Goal: Transaction & Acquisition: Book appointment/travel/reservation

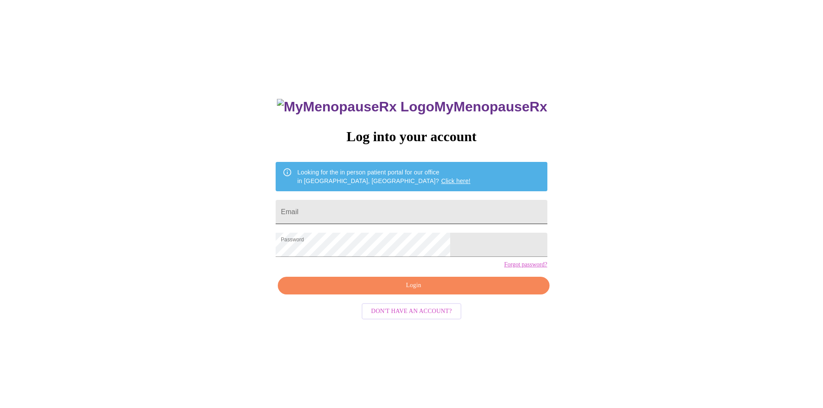
click at [368, 206] on input "Email" at bounding box center [411, 212] width 271 height 24
type input "[EMAIL_ADDRESS][DOMAIN_NAME]"
click at [403, 291] on span "Login" at bounding box center [413, 285] width 251 height 11
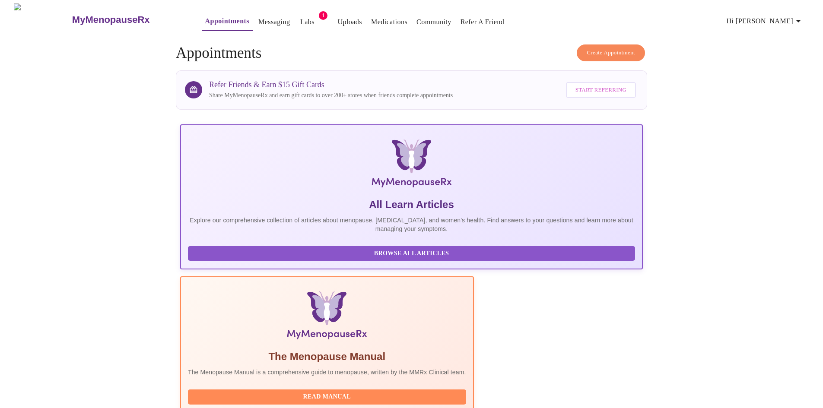
click at [623, 50] on span "Create Appointment" at bounding box center [611, 53] width 48 height 10
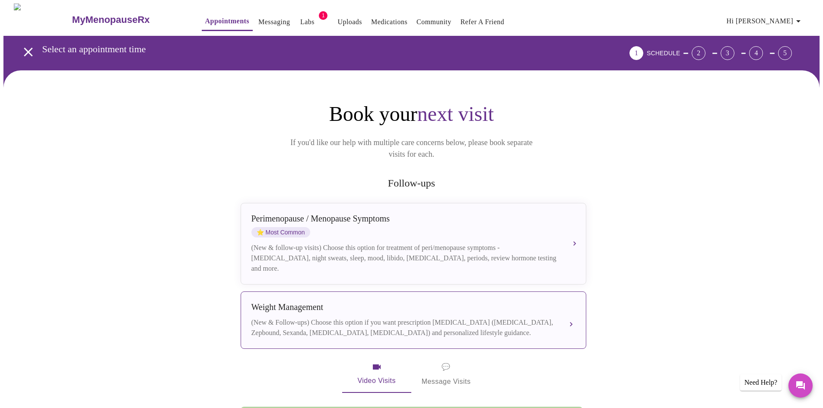
click at [325, 302] on div "Weight Management" at bounding box center [404, 307] width 307 height 10
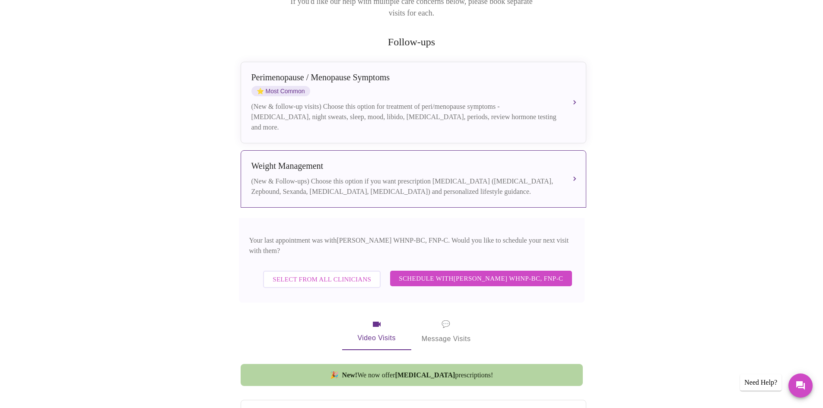
scroll to position [173, 0]
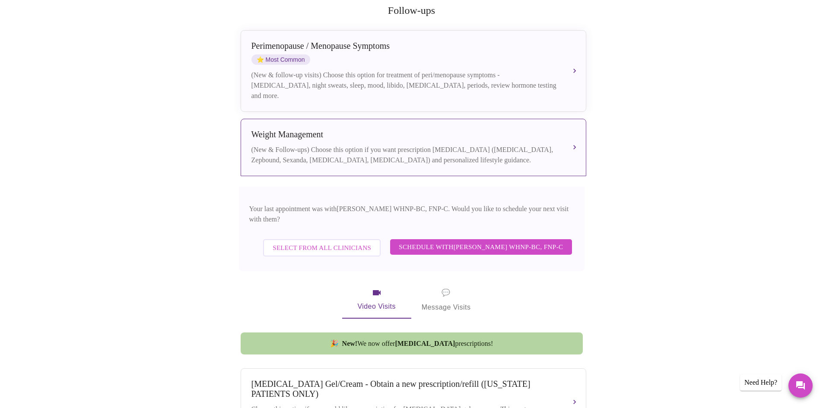
click at [505, 239] on button "Schedule with [PERSON_NAME] WHNP-BC, FNP-C" at bounding box center [480, 247] width 181 height 16
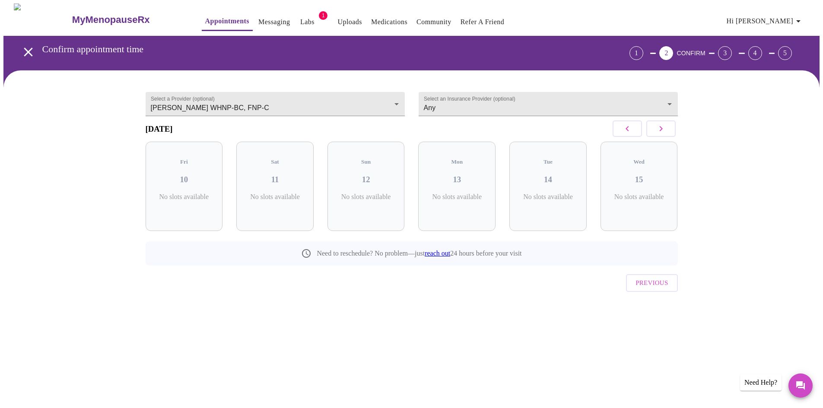
scroll to position [0, 0]
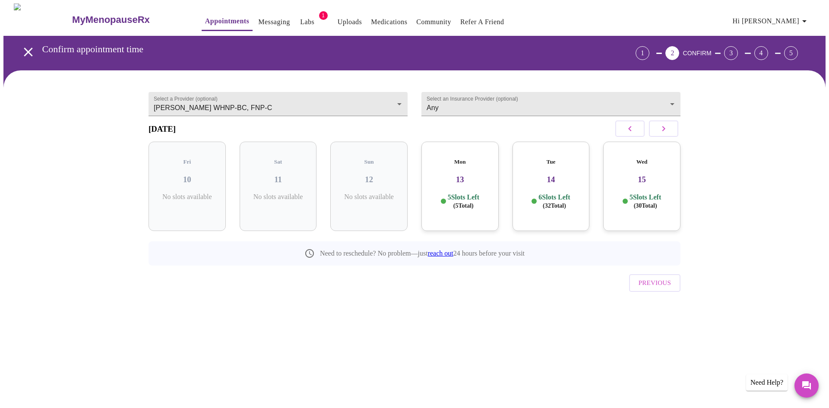
click at [656, 196] on p "5 Slots Left ( 30 Total)" at bounding box center [646, 201] width 32 height 17
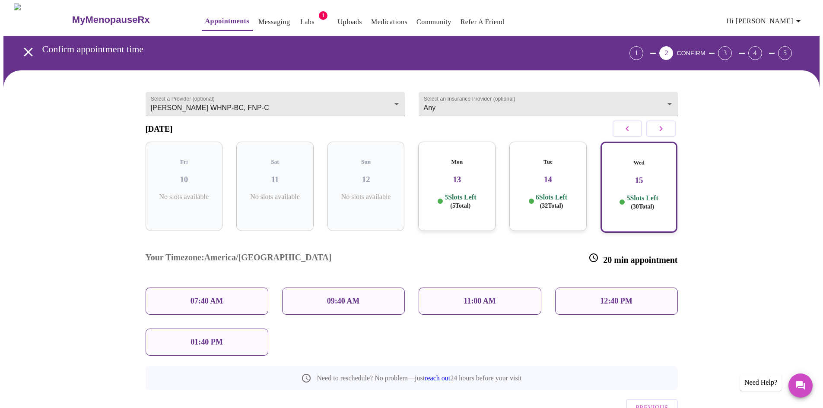
click at [358, 297] on p "09:40 AM" at bounding box center [343, 301] width 33 height 9
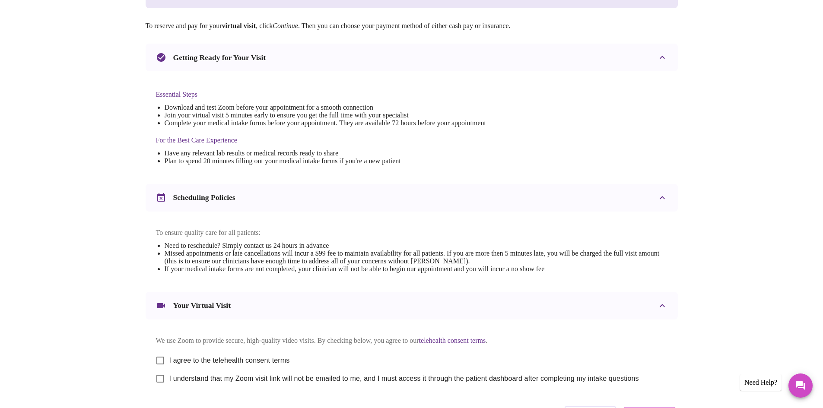
scroll to position [218, 0]
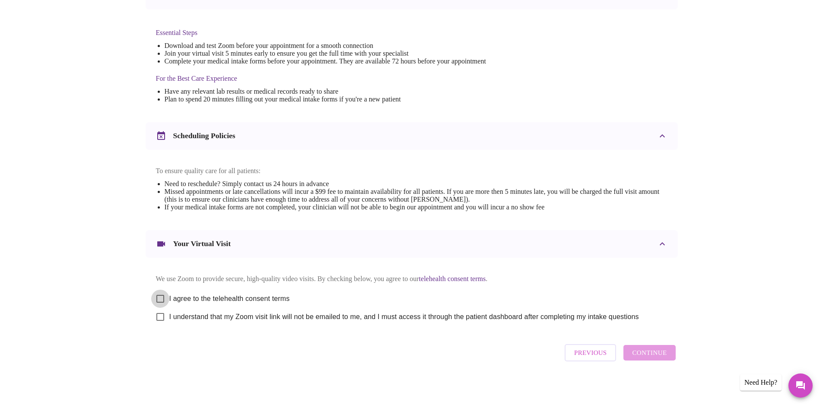
click at [161, 299] on input "I agree to the telehealth consent terms" at bounding box center [160, 299] width 18 height 18
checkbox input "true"
click at [160, 314] on input "I understand that my Zoom visit link will not be emailed to me, and I must acce…" at bounding box center [160, 317] width 18 height 18
checkbox input "true"
click at [650, 356] on span "Continue" at bounding box center [649, 352] width 35 height 11
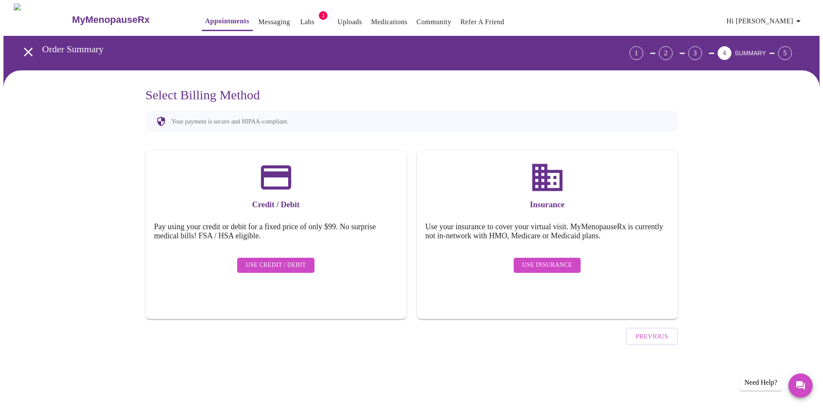
scroll to position [0, 0]
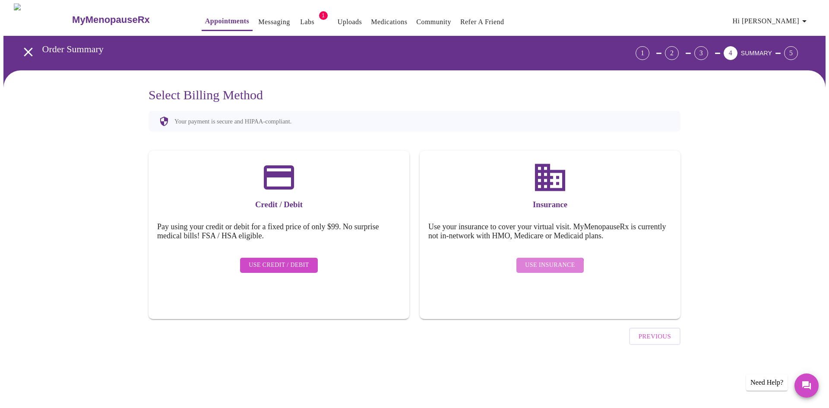
click at [549, 266] on button "Use Insurance" at bounding box center [550, 265] width 67 height 15
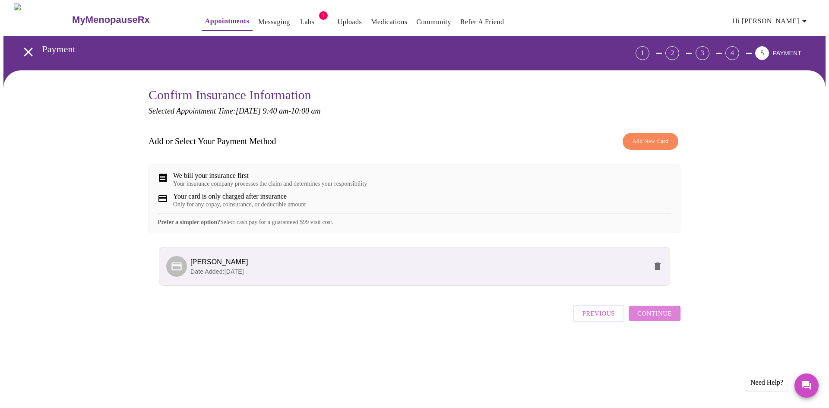
click at [655, 319] on span "Continue" at bounding box center [655, 313] width 35 height 11
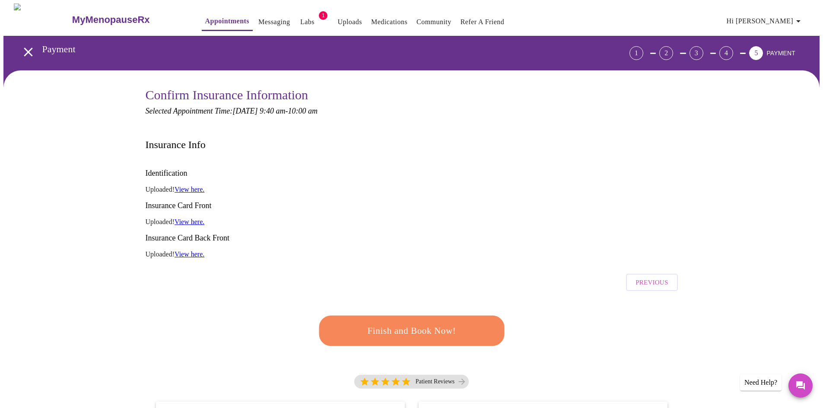
click at [426, 315] on div "Finish and Book Now!" at bounding box center [412, 331] width 190 height 54
click at [415, 323] on span "Finish and Book Now!" at bounding box center [411, 331] width 163 height 16
